Goal: Task Accomplishment & Management: Use online tool/utility

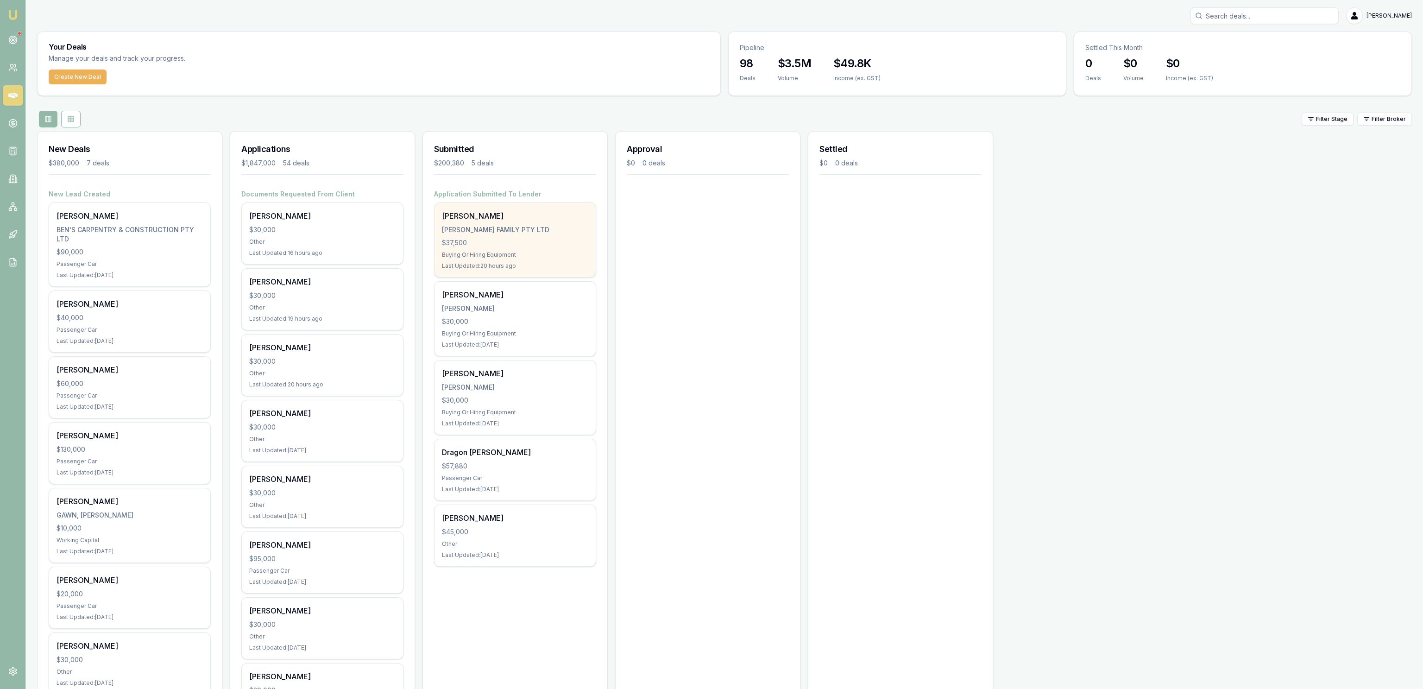
drag, startPoint x: 539, startPoint y: 234, endPoint x: 545, endPoint y: 235, distance: 5.7
click at [545, 235] on div "Shane Jackson JACKSON FAMILY PTY LTD $37,500 Buying Or Hiring Equipment Last Up…" at bounding box center [514, 240] width 161 height 74
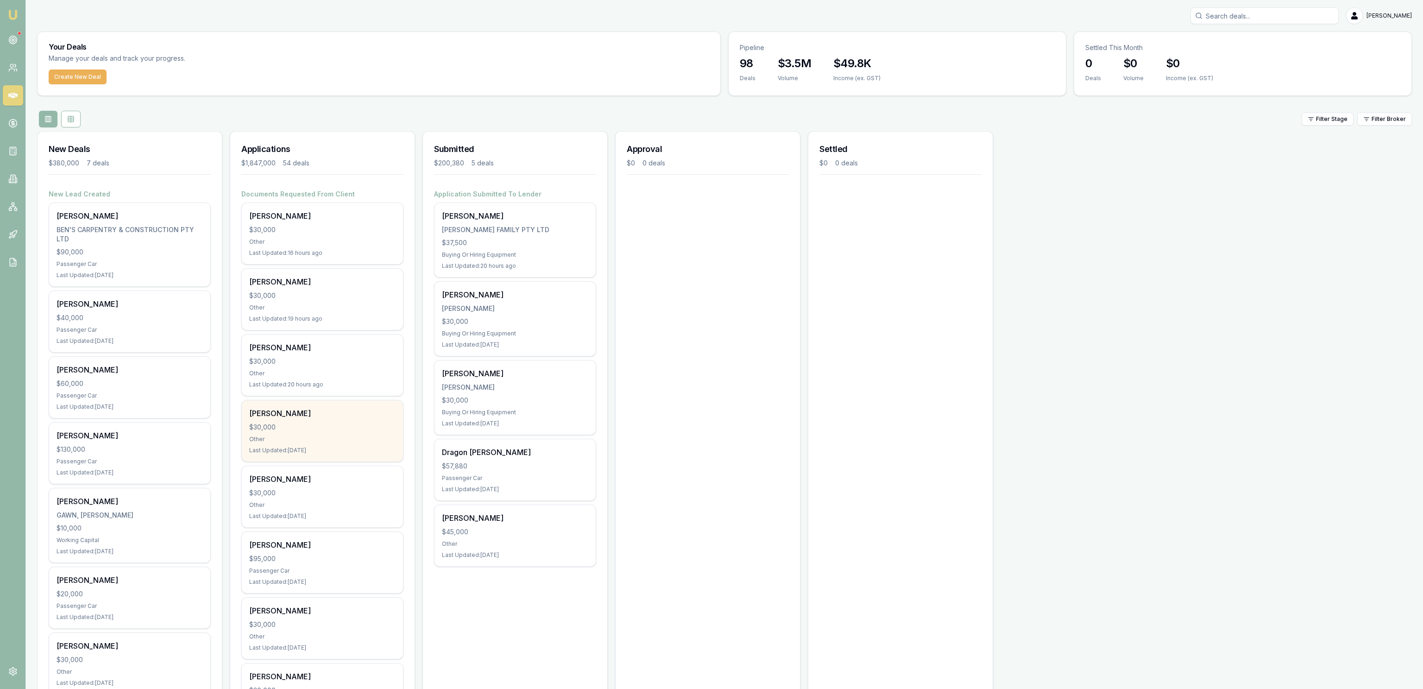
click at [384, 410] on div "[PERSON_NAME]" at bounding box center [322, 413] width 146 height 11
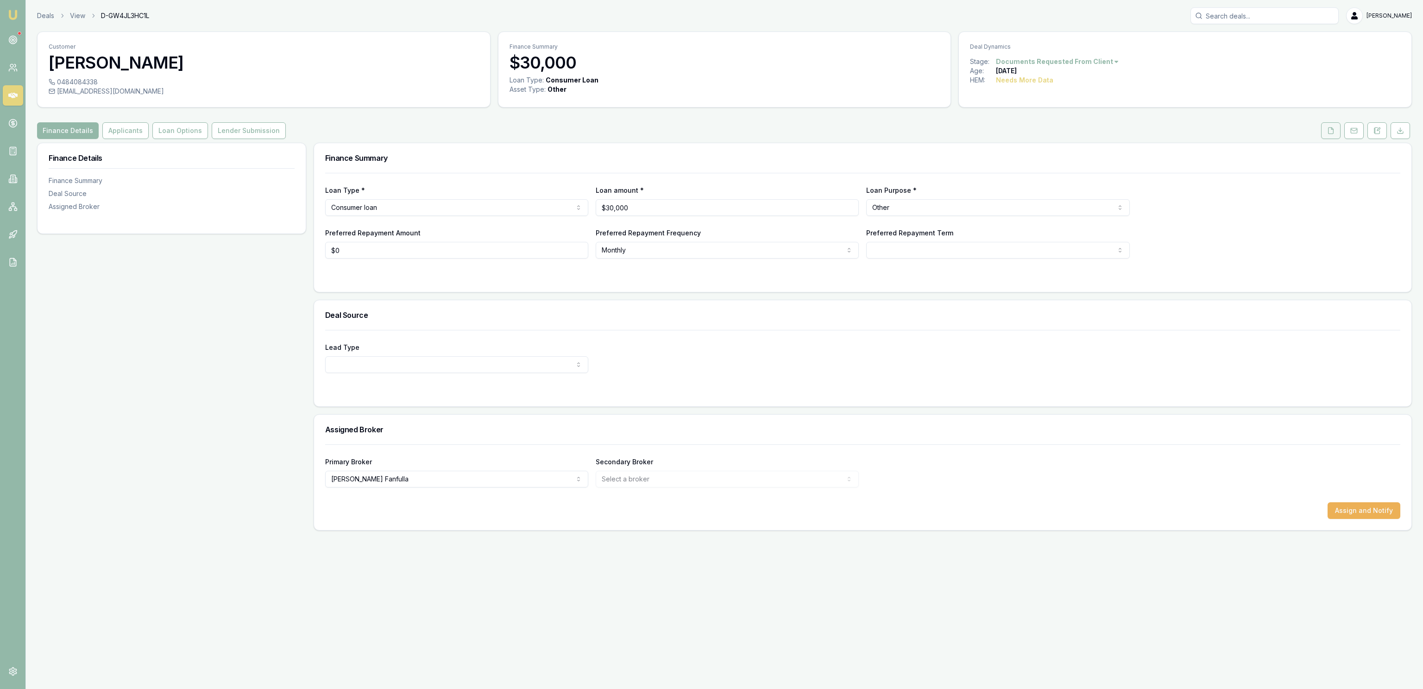
click at [1325, 129] on button at bounding box center [1330, 130] width 19 height 17
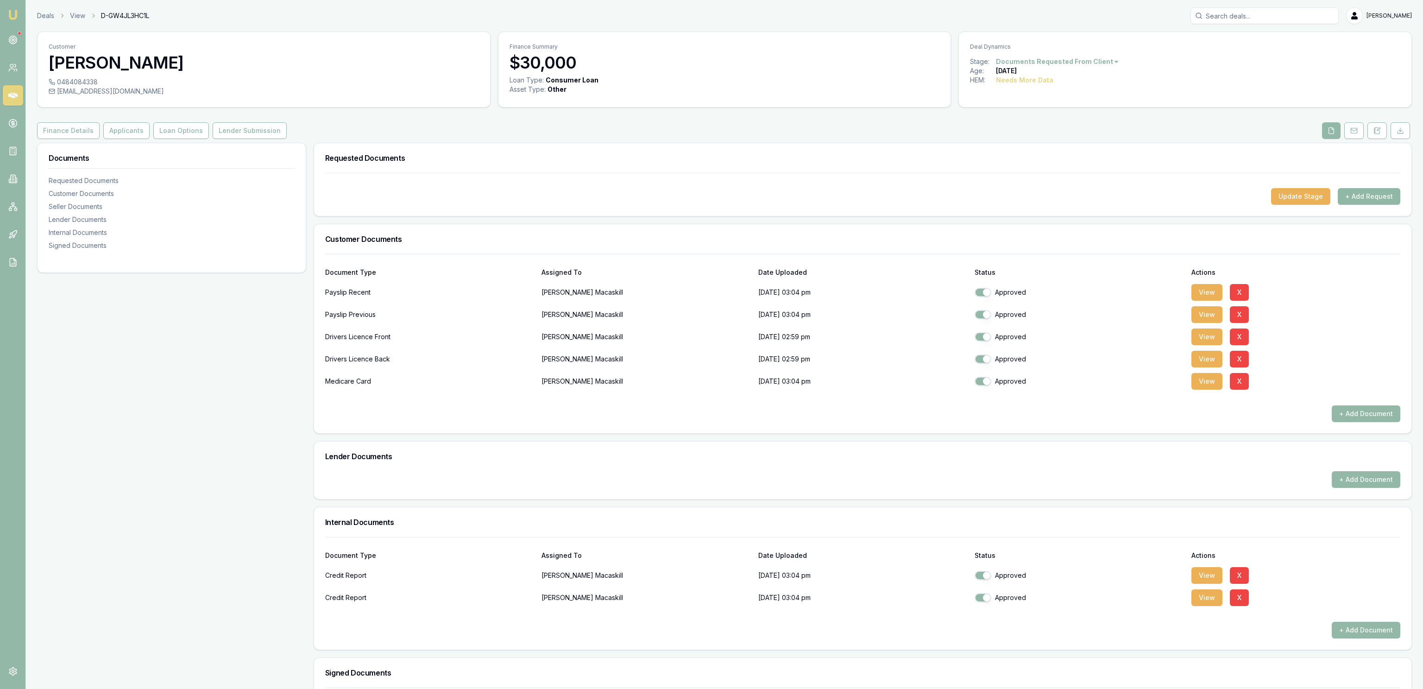
click at [1367, 198] on button "+ Add Request" at bounding box center [1368, 196] width 63 height 17
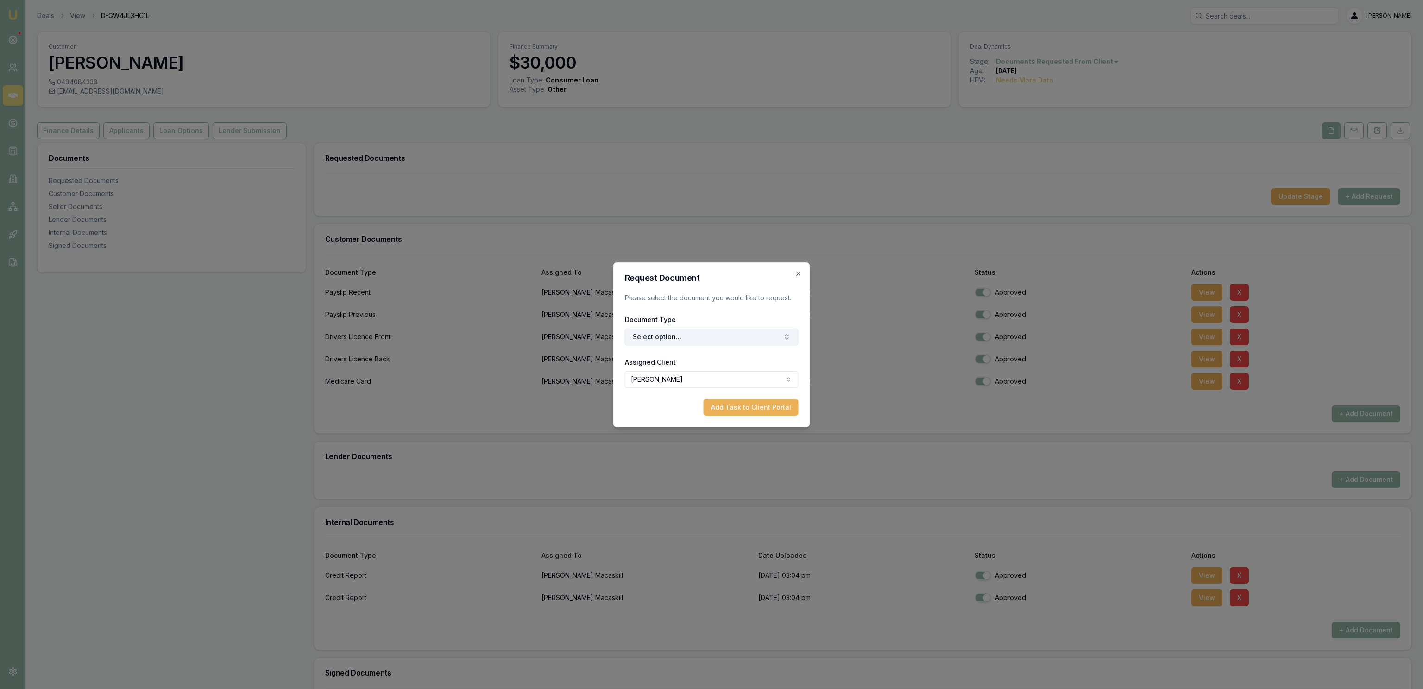
click at [778, 331] on button "Select option..." at bounding box center [712, 336] width 174 height 17
click at [701, 409] on div "3 Months Bank Statements" at bounding box center [710, 405] width 135 height 15
click at [756, 403] on button "Add Task to Client Portal" at bounding box center [750, 407] width 95 height 17
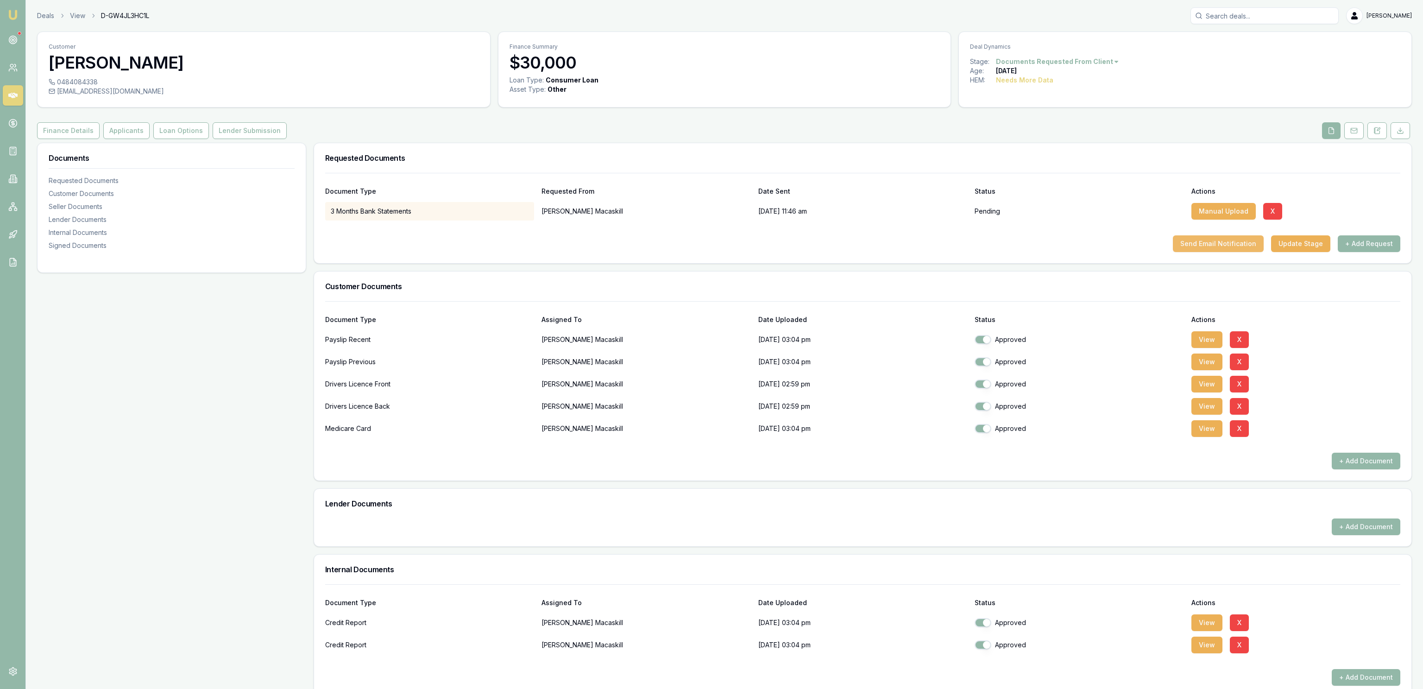
click at [1215, 242] on button "Send Email Notification" at bounding box center [1218, 243] width 91 height 17
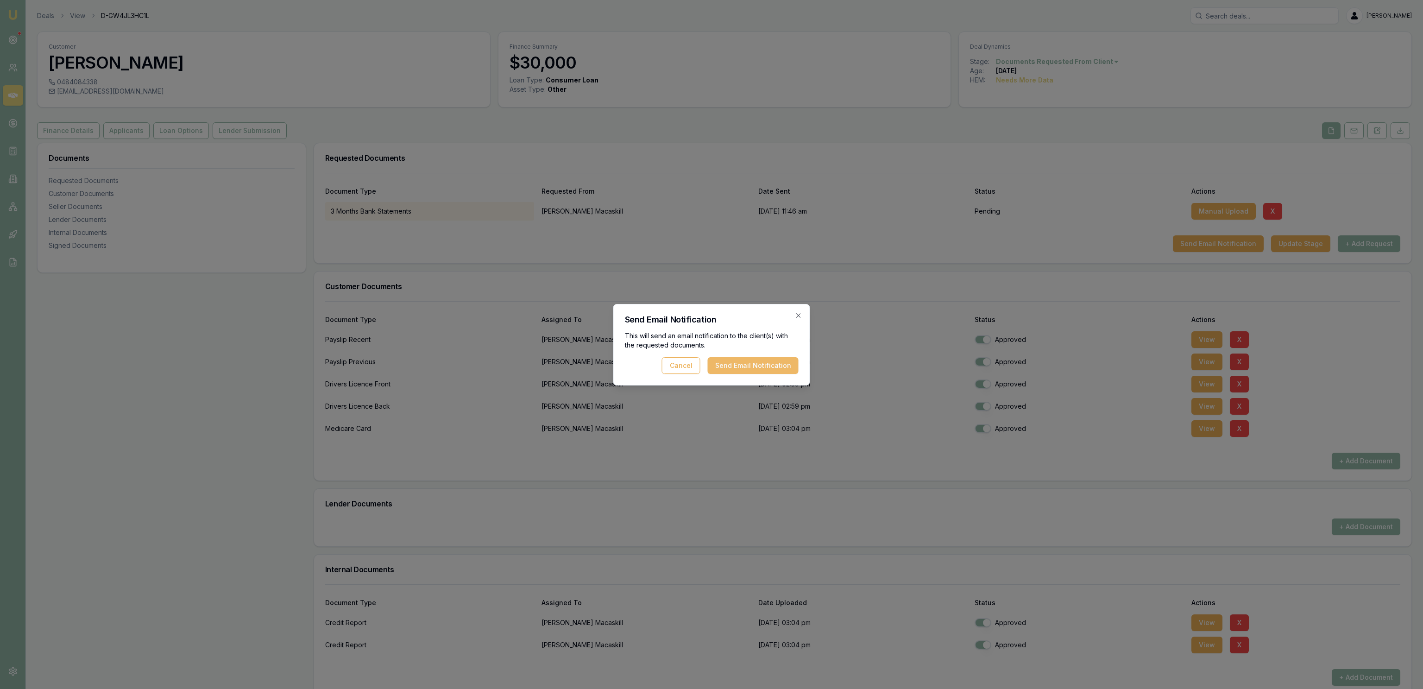
click at [787, 358] on button "Send Email Notification" at bounding box center [753, 365] width 91 height 17
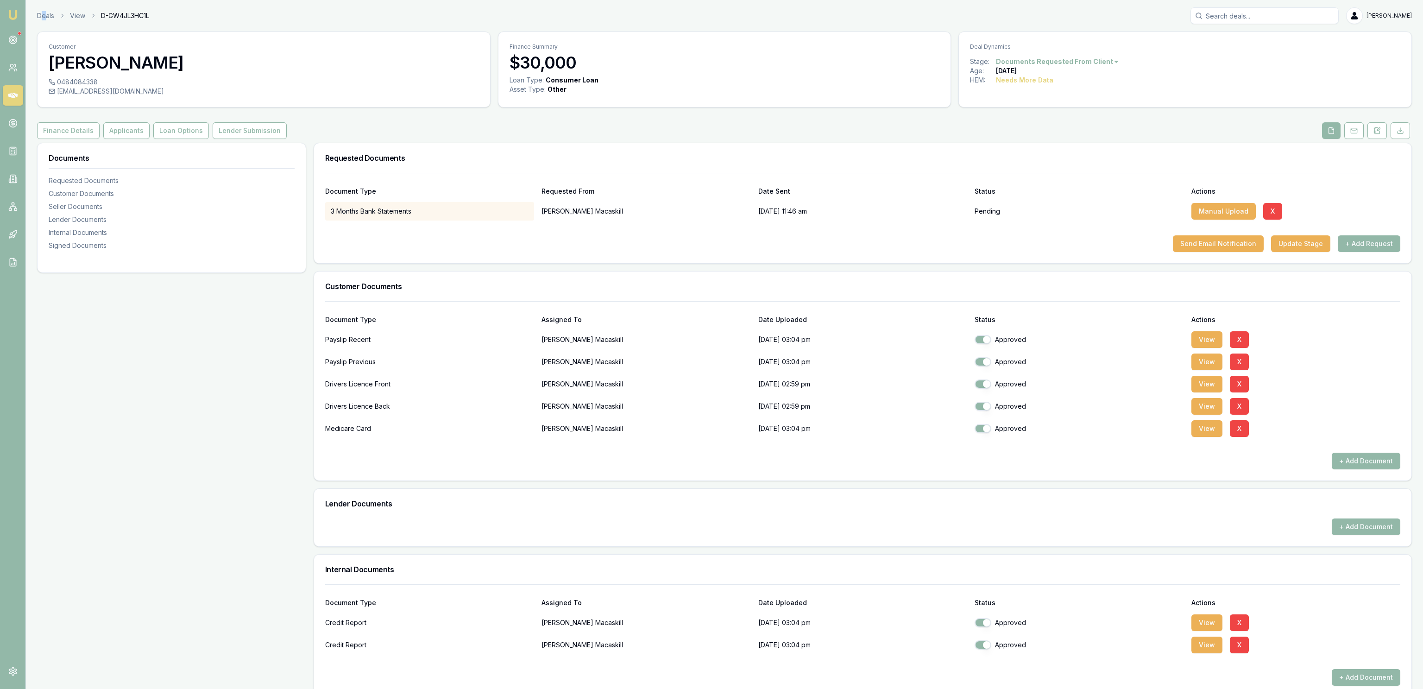
click at [44, 25] on div "Deals View D-GW4JL3HC1L [PERSON_NAME] Fanfulla Toggle Menu Customer [PERSON_NAM…" at bounding box center [724, 438] width 1397 height 862
click at [44, 23] on div "Deals View D-GW4JL3HC1L [PERSON_NAME]" at bounding box center [724, 15] width 1374 height 17
click at [44, 19] on link "Deals" at bounding box center [45, 15] width 17 height 9
